Goal: Information Seeking & Learning: Learn about a topic

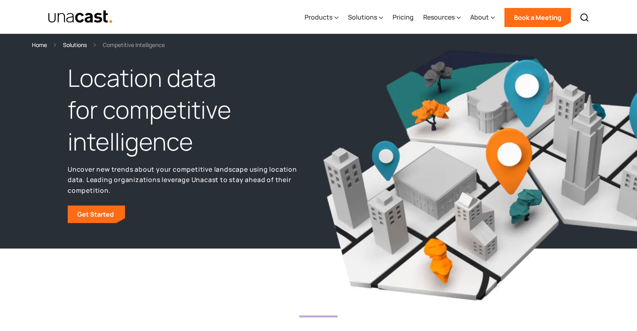
click at [340, 16] on div "Products Location Intelligence Global Location Data Aggregated Foot Traffic Loc…" at bounding box center [447, 17] width 294 height 34
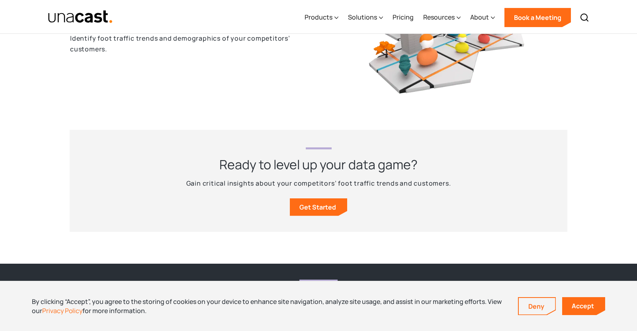
scroll to position [828, 0]
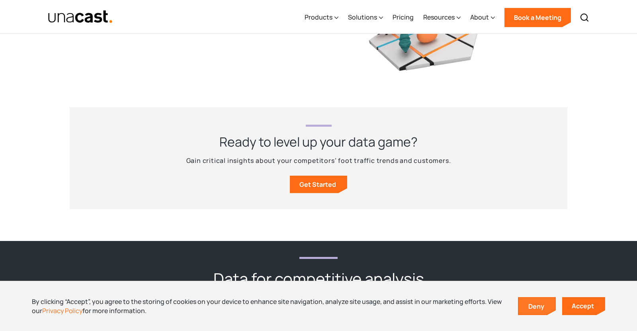
click at [546, 312] on link "Deny" at bounding box center [537, 306] width 37 height 17
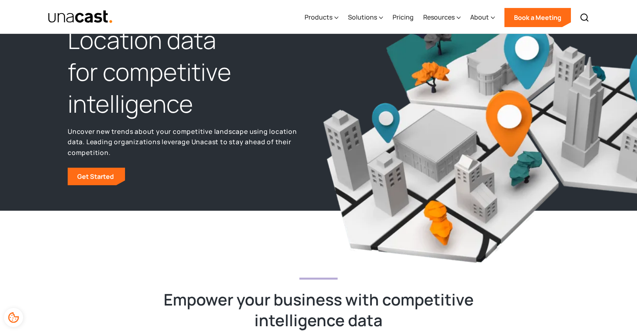
scroll to position [0, 0]
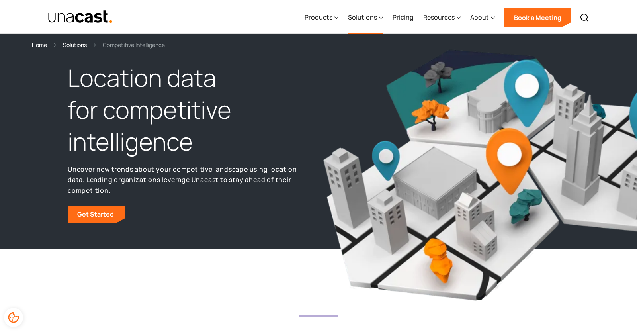
click at [383, 17] on icon at bounding box center [381, 18] width 4 height 8
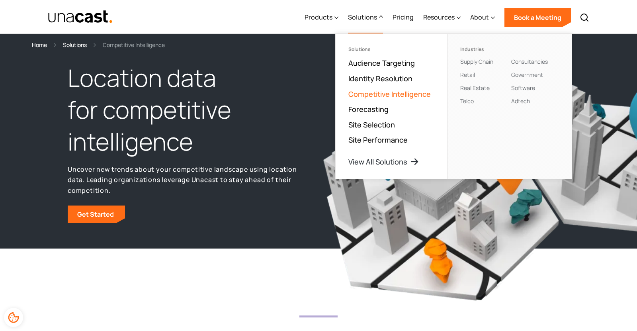
click at [374, 91] on link "Competitive Intelligence" at bounding box center [390, 94] width 82 height 10
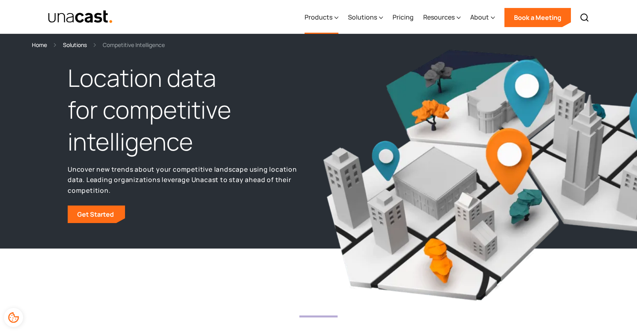
click at [339, 18] on icon at bounding box center [337, 18] width 4 height 2
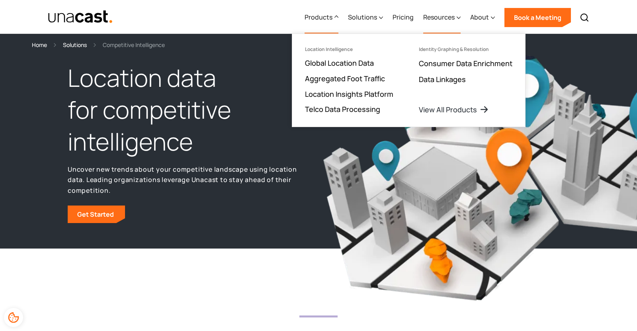
click at [460, 18] on icon at bounding box center [459, 18] width 4 height 8
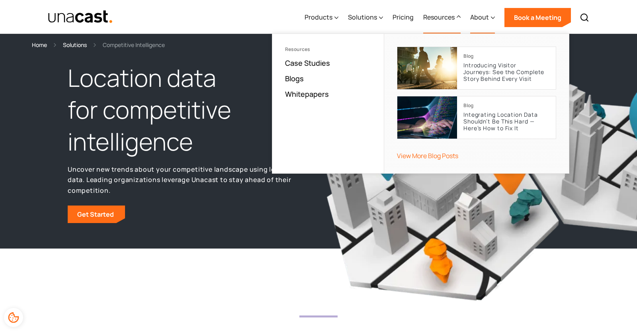
click at [493, 18] on icon at bounding box center [493, 18] width 4 height 2
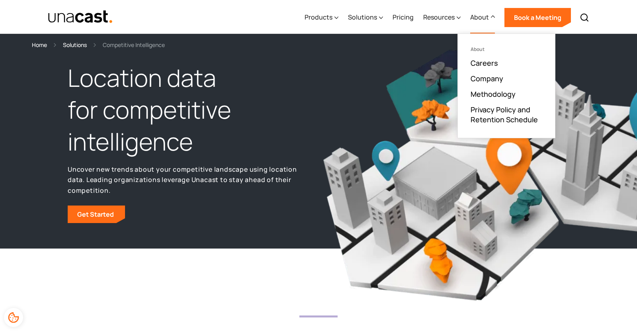
click at [364, 82] on img at bounding box center [531, 175] width 416 height 256
